Goal: Information Seeking & Learning: Learn about a topic

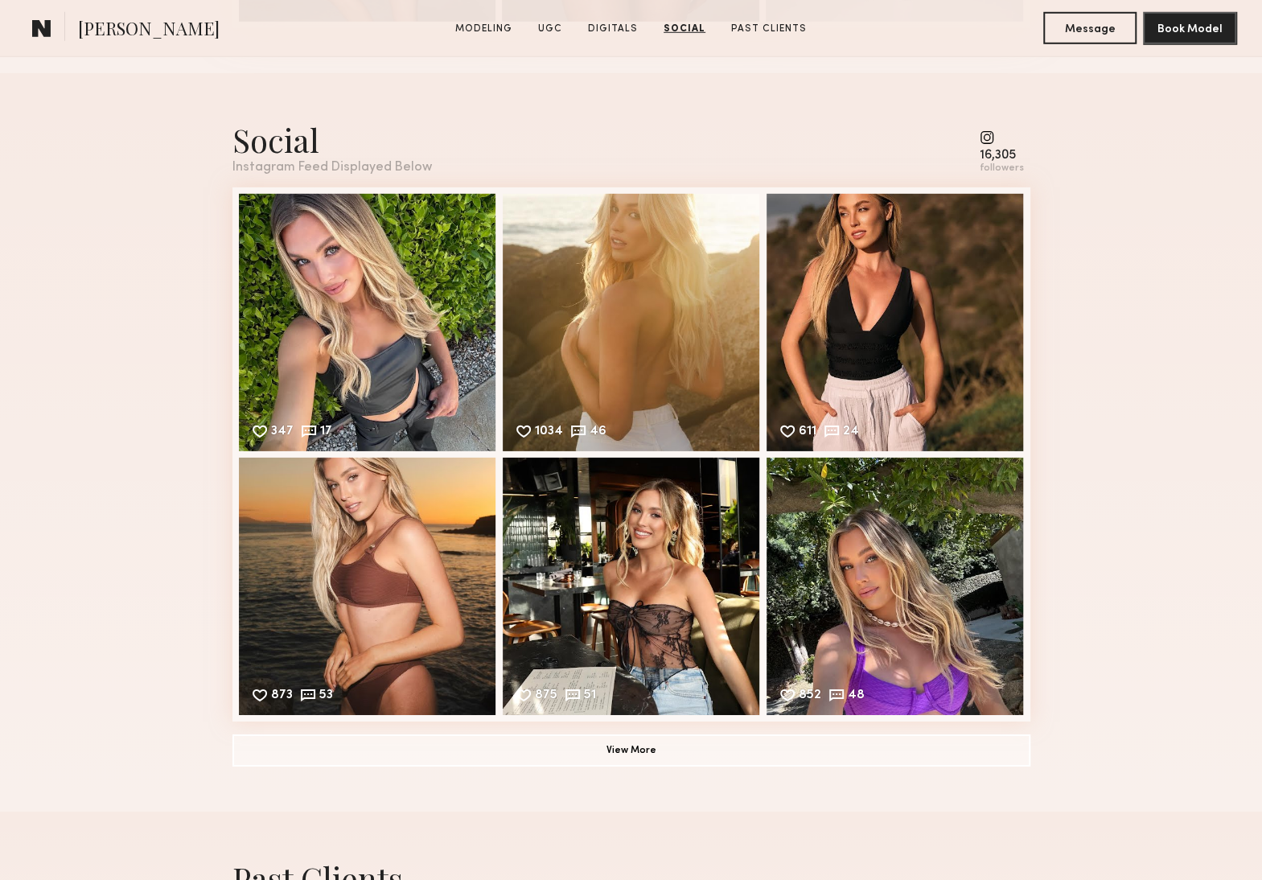
scroll to position [2896, 0]
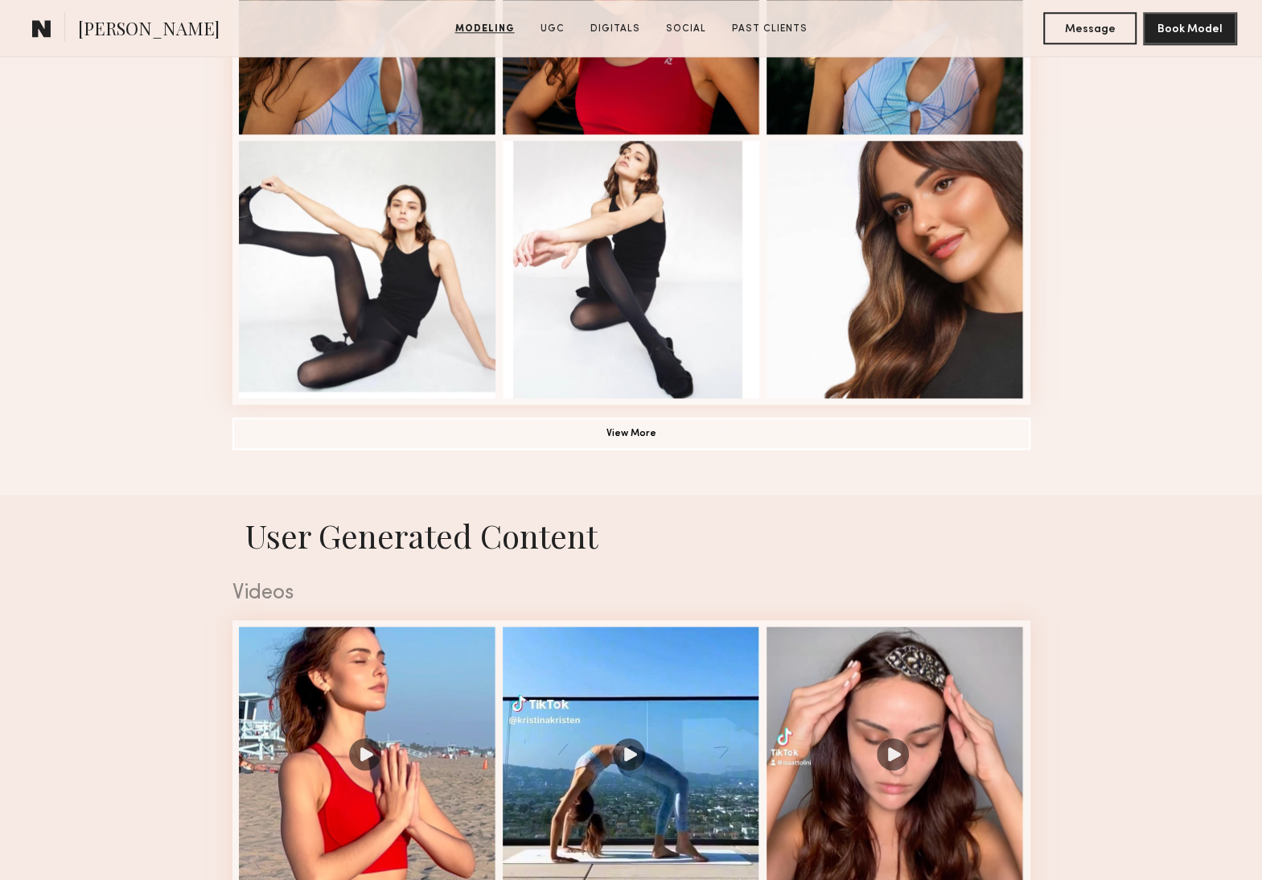
scroll to position [563, 0]
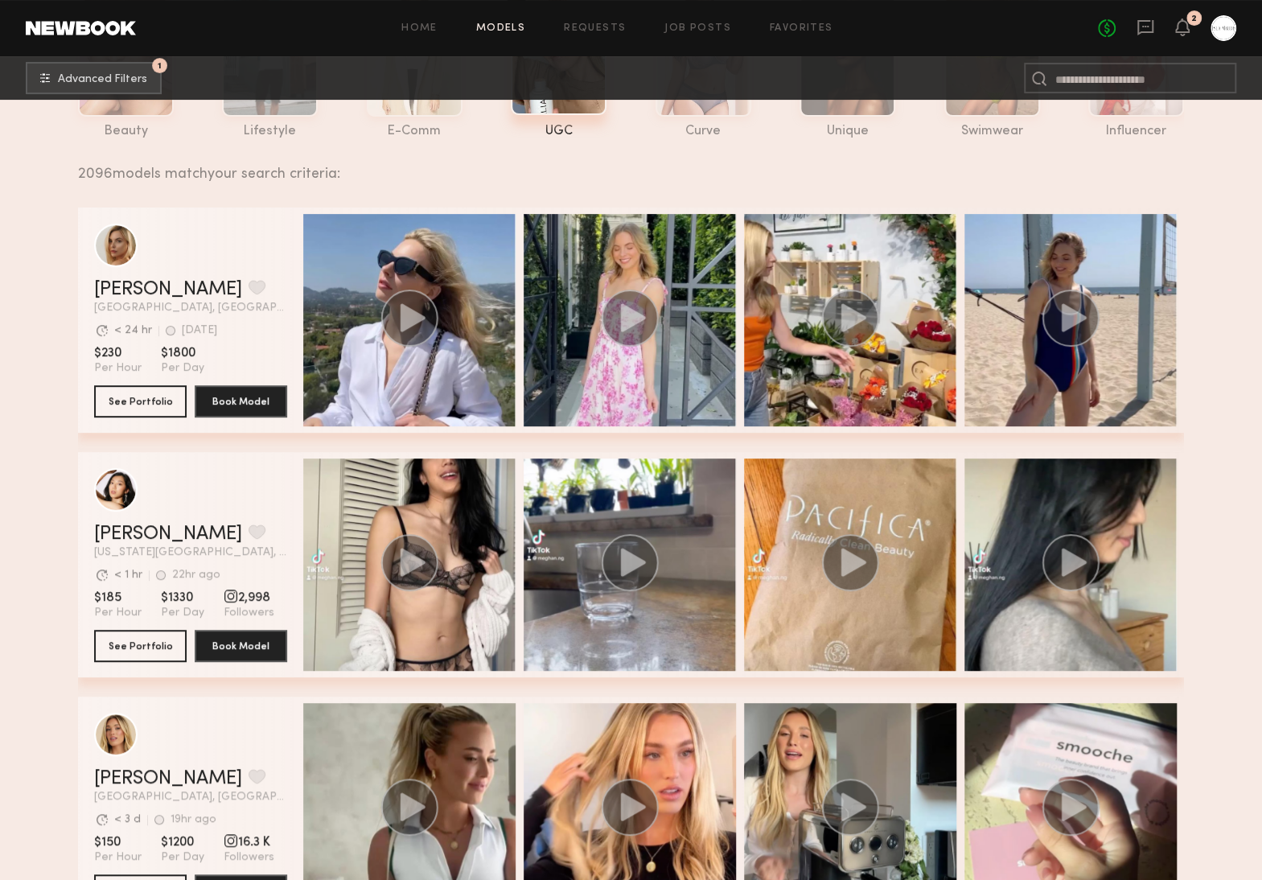
scroll to position [724, 0]
